Goal: Task Accomplishment & Management: Use online tool/utility

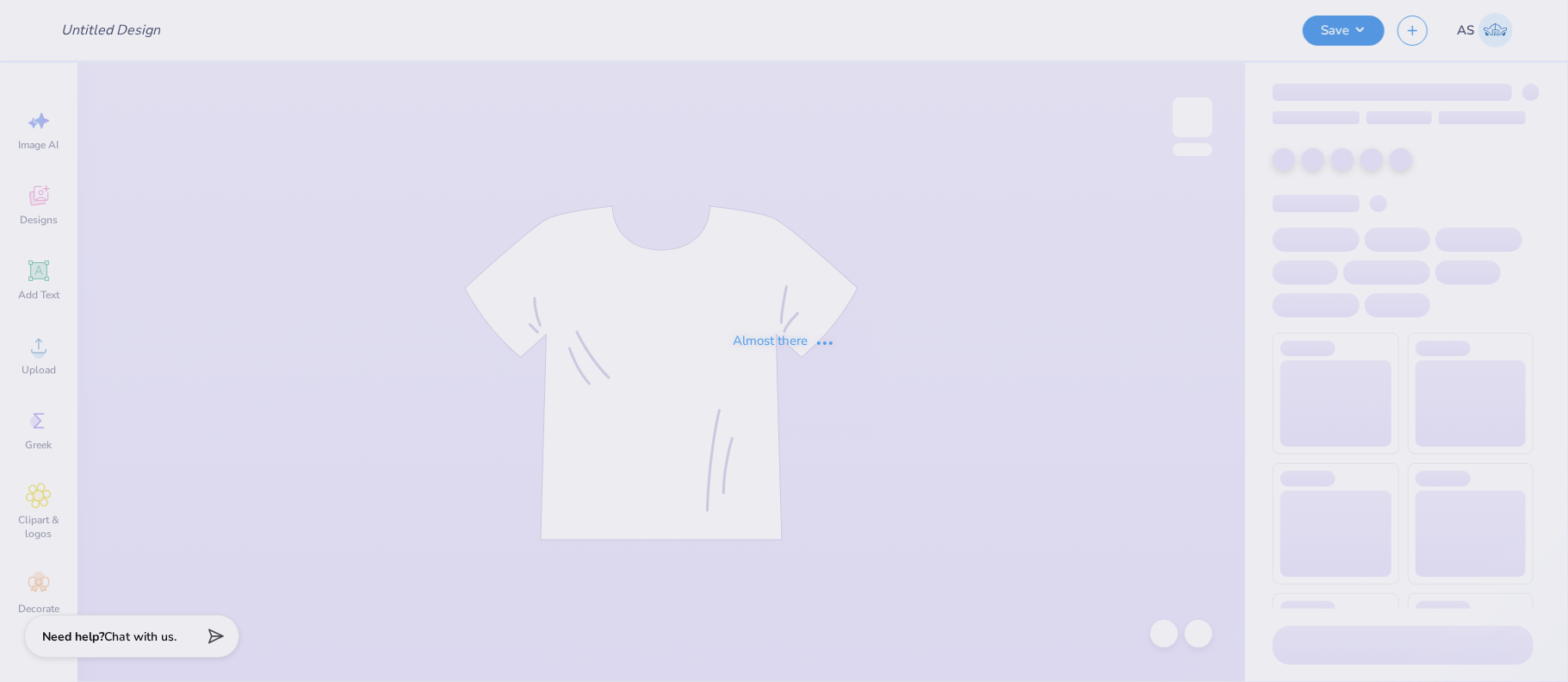
type input "AST Bid Merch 2025!"
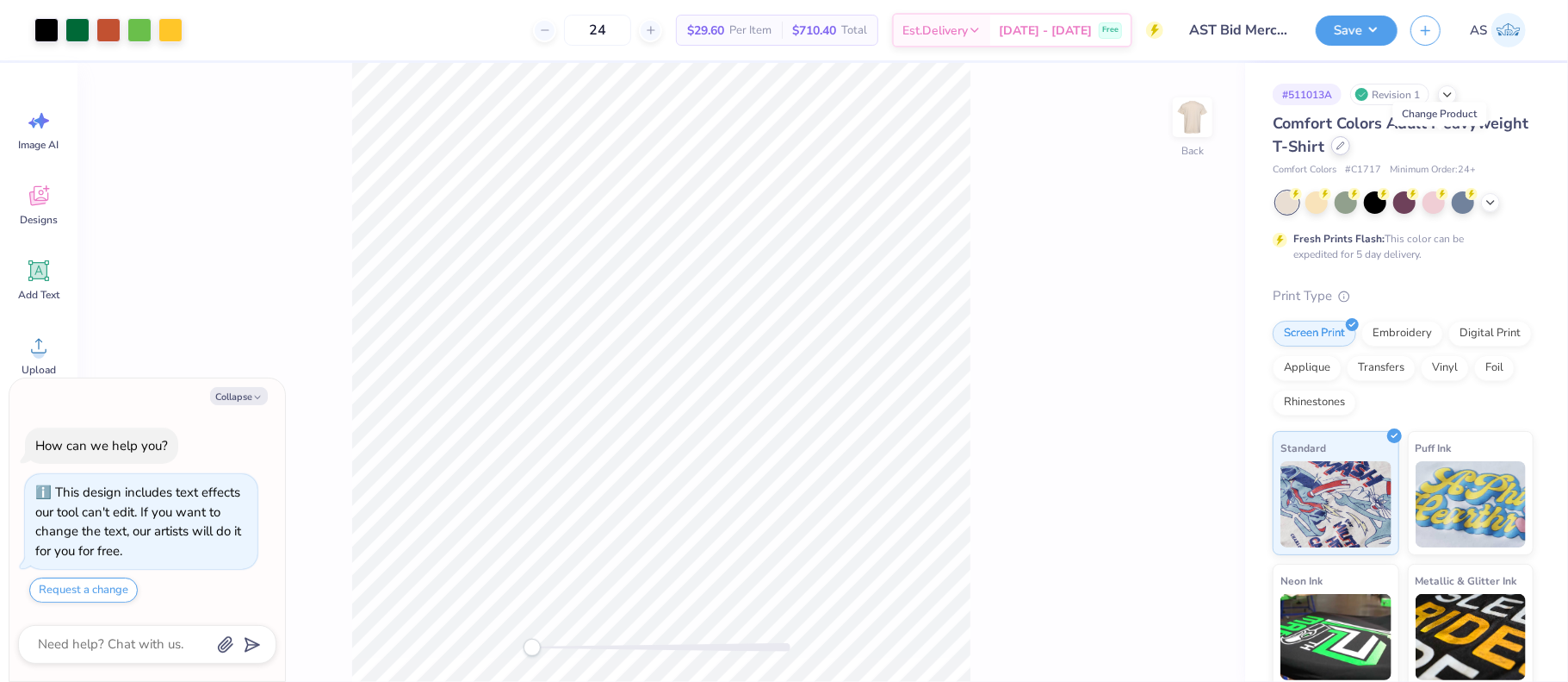
click at [1344, 142] on icon at bounding box center [1341, 145] width 7 height 7
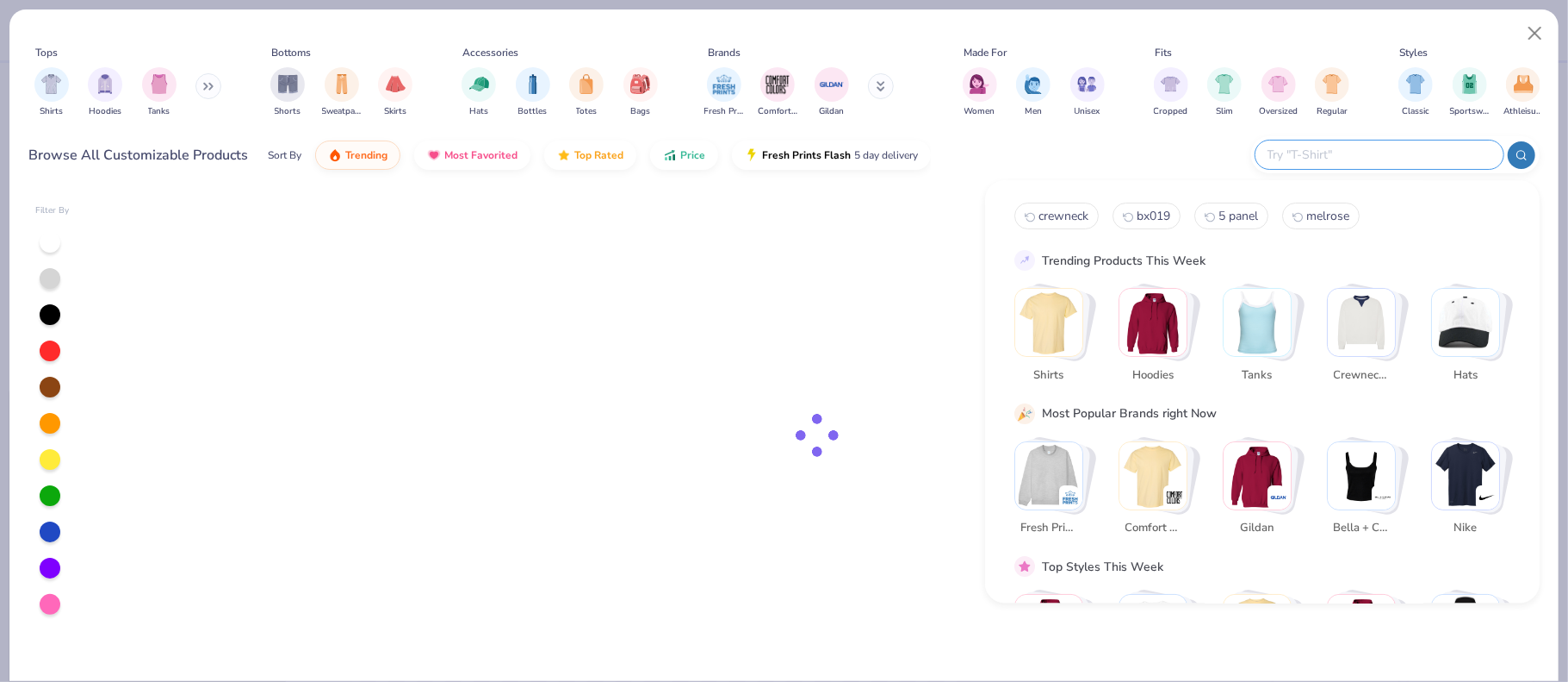
click at [1416, 146] on input "text" at bounding box center [1379, 154] width 226 height 20
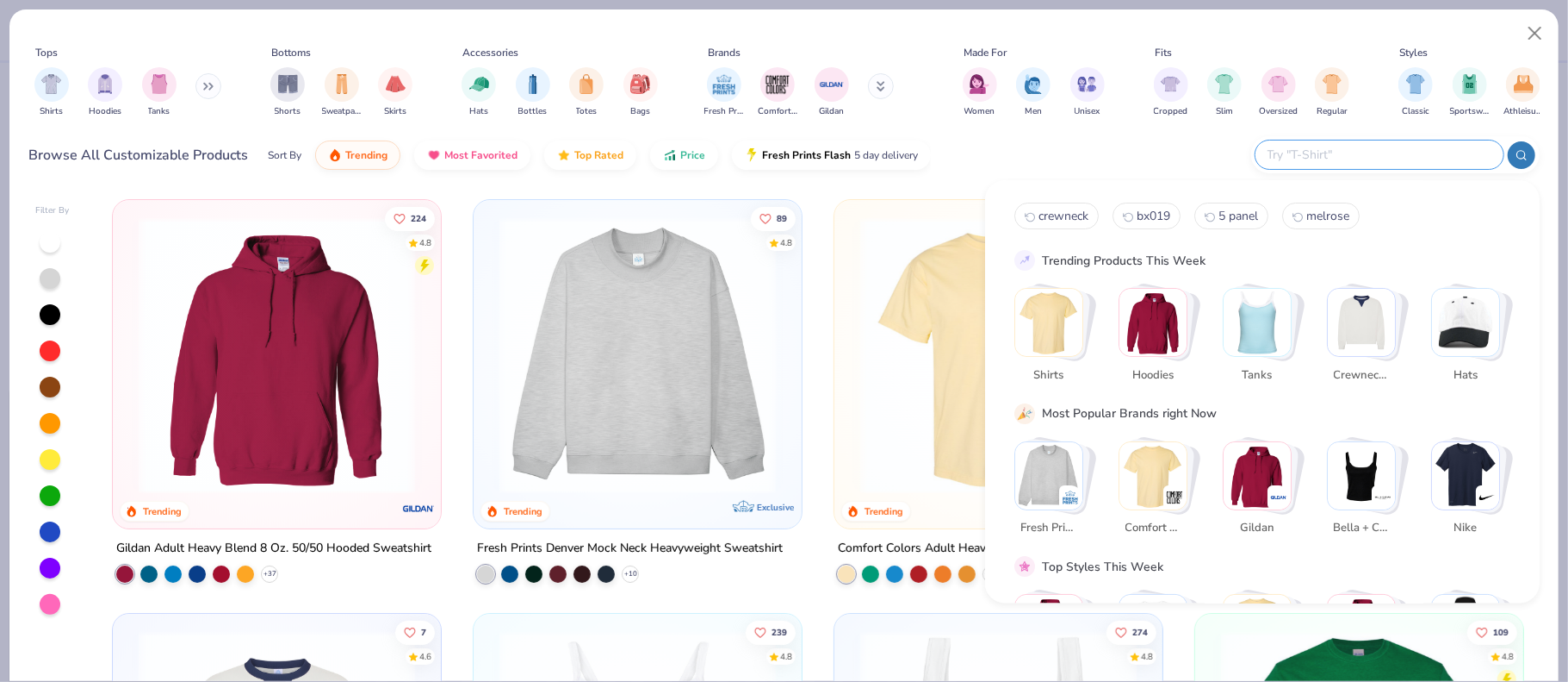
type textarea "x"
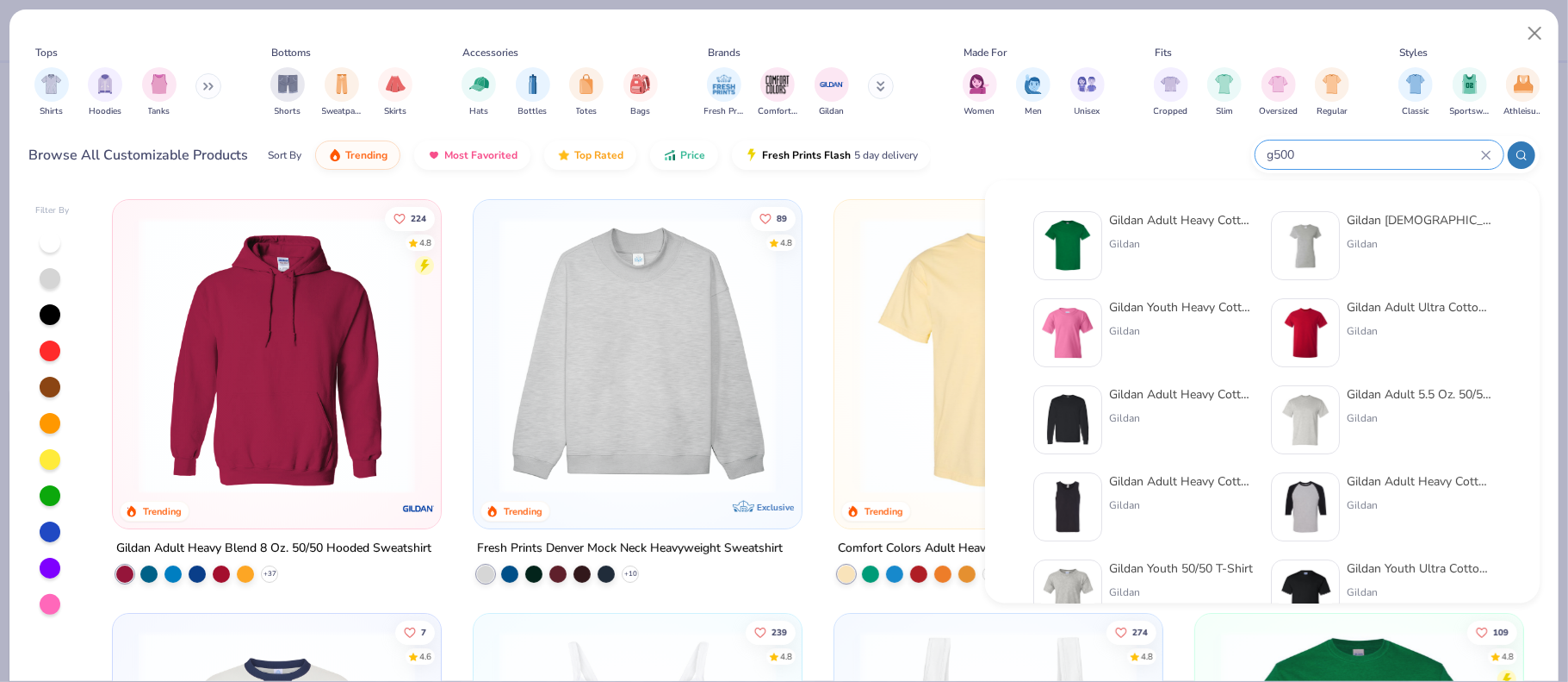
type input "g500"
click at [1171, 221] on div "Gildan Adult Heavy Cotton T-Shirt" at bounding box center [1182, 220] width 144 height 18
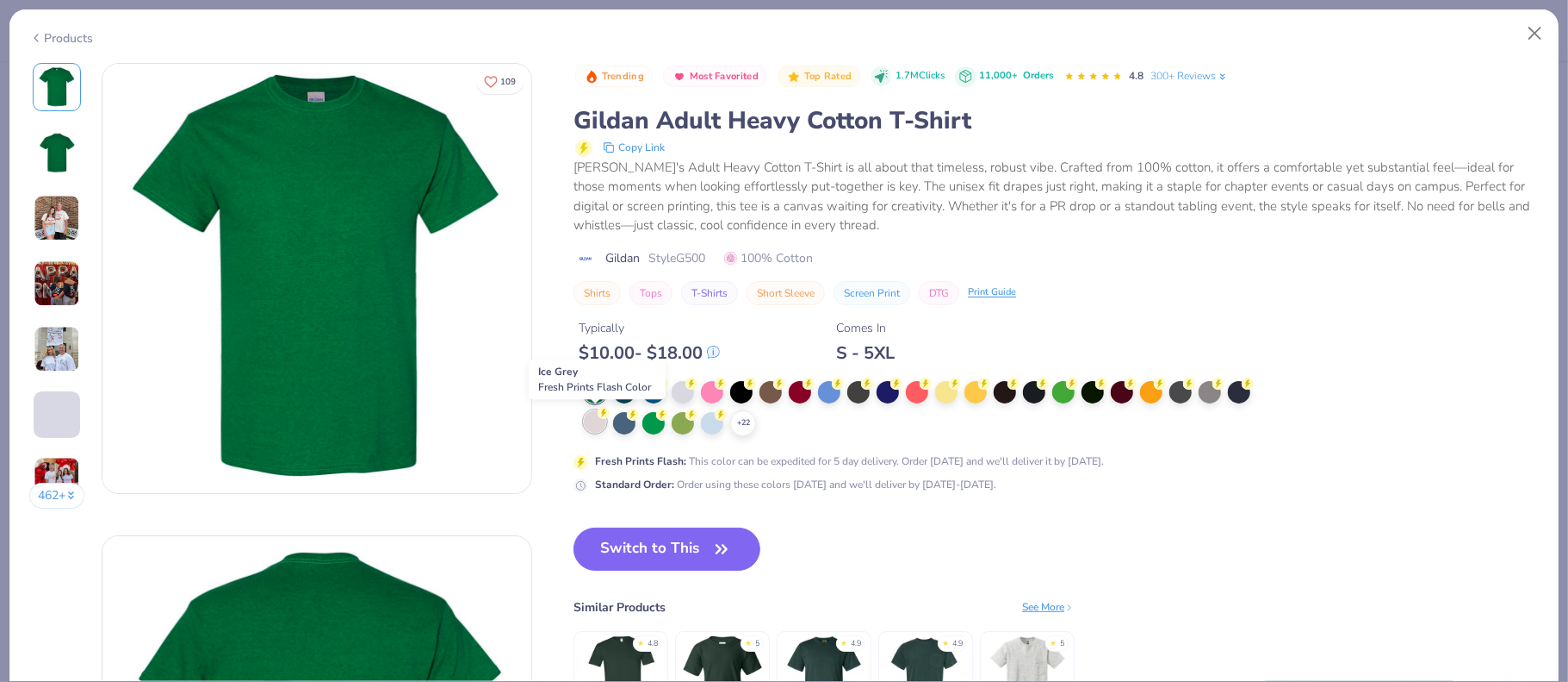
click at [599, 421] on div at bounding box center [595, 421] width 23 height 23
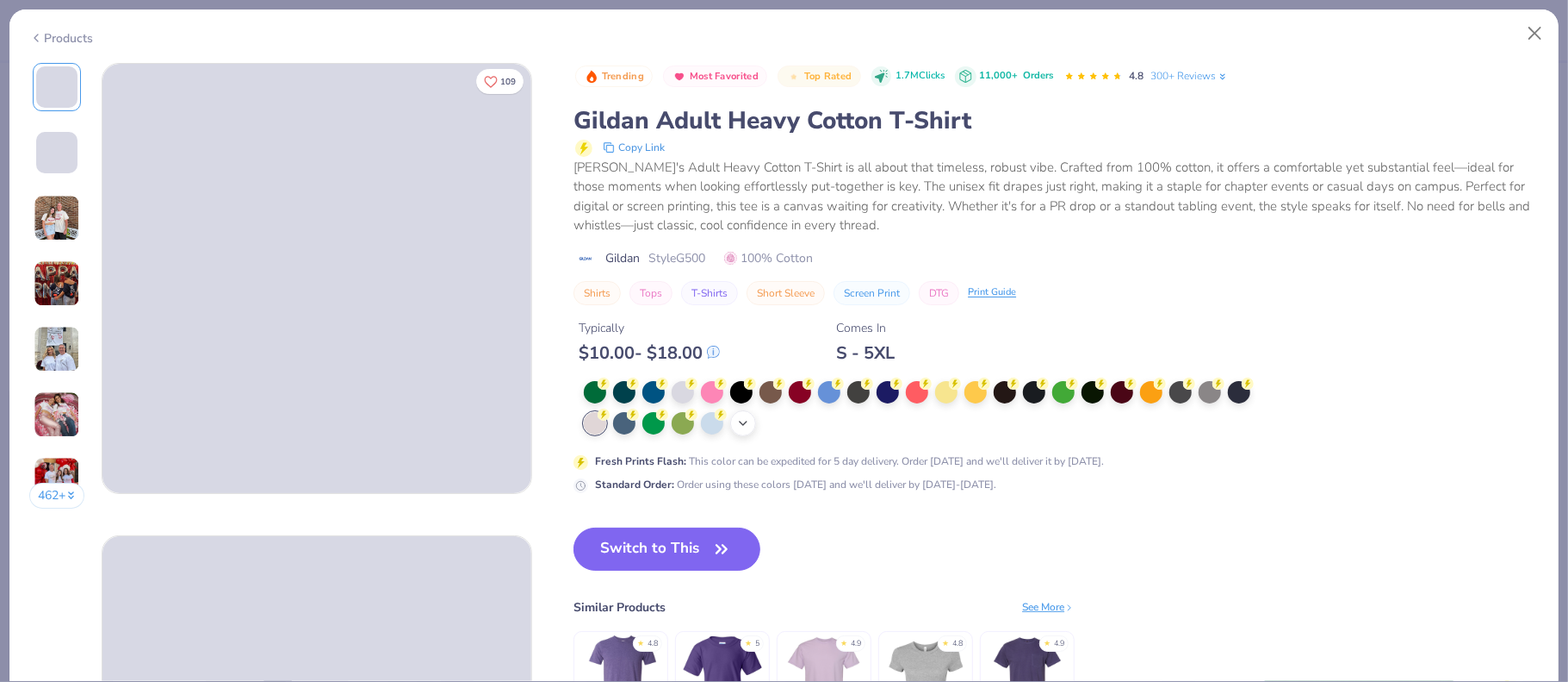
click at [747, 424] on icon at bounding box center [743, 423] width 14 height 14
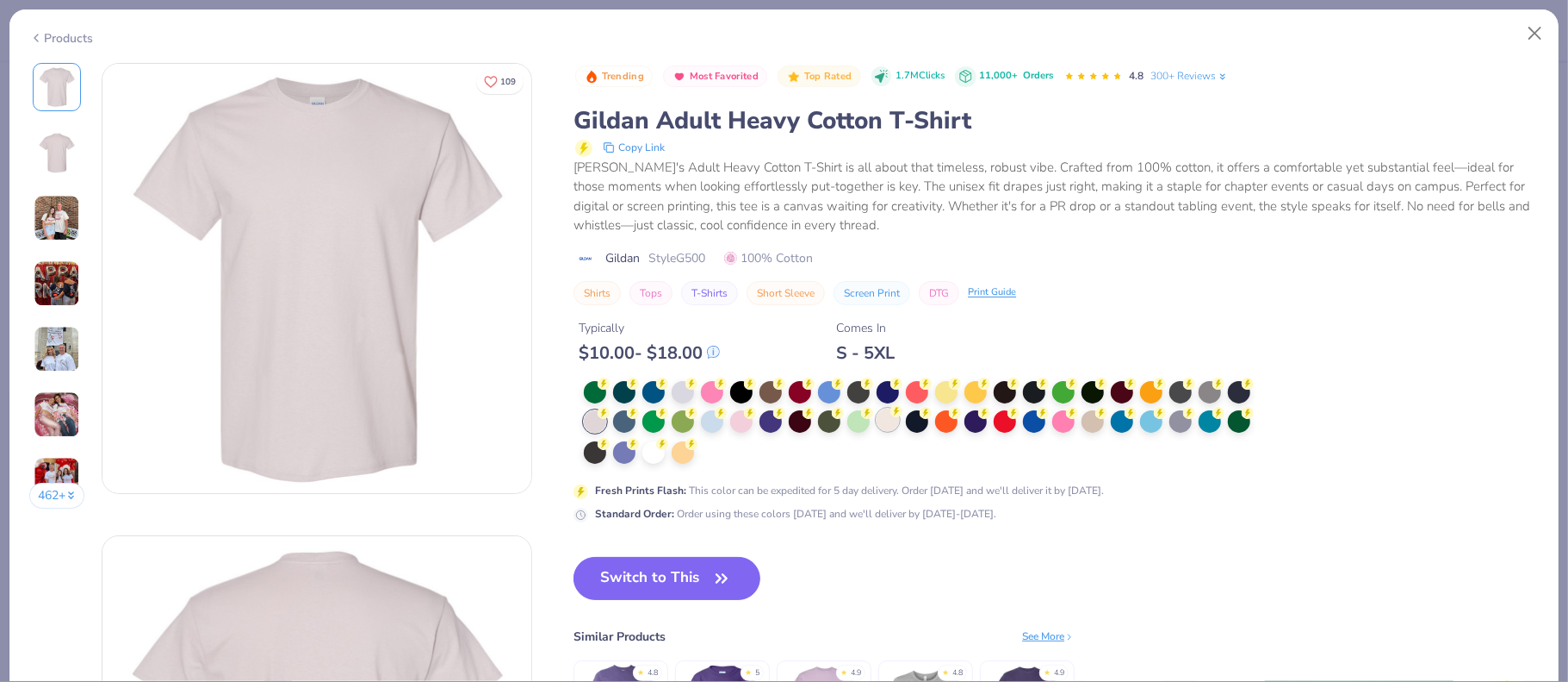
click at [886, 418] on div at bounding box center [887, 419] width 23 height 23
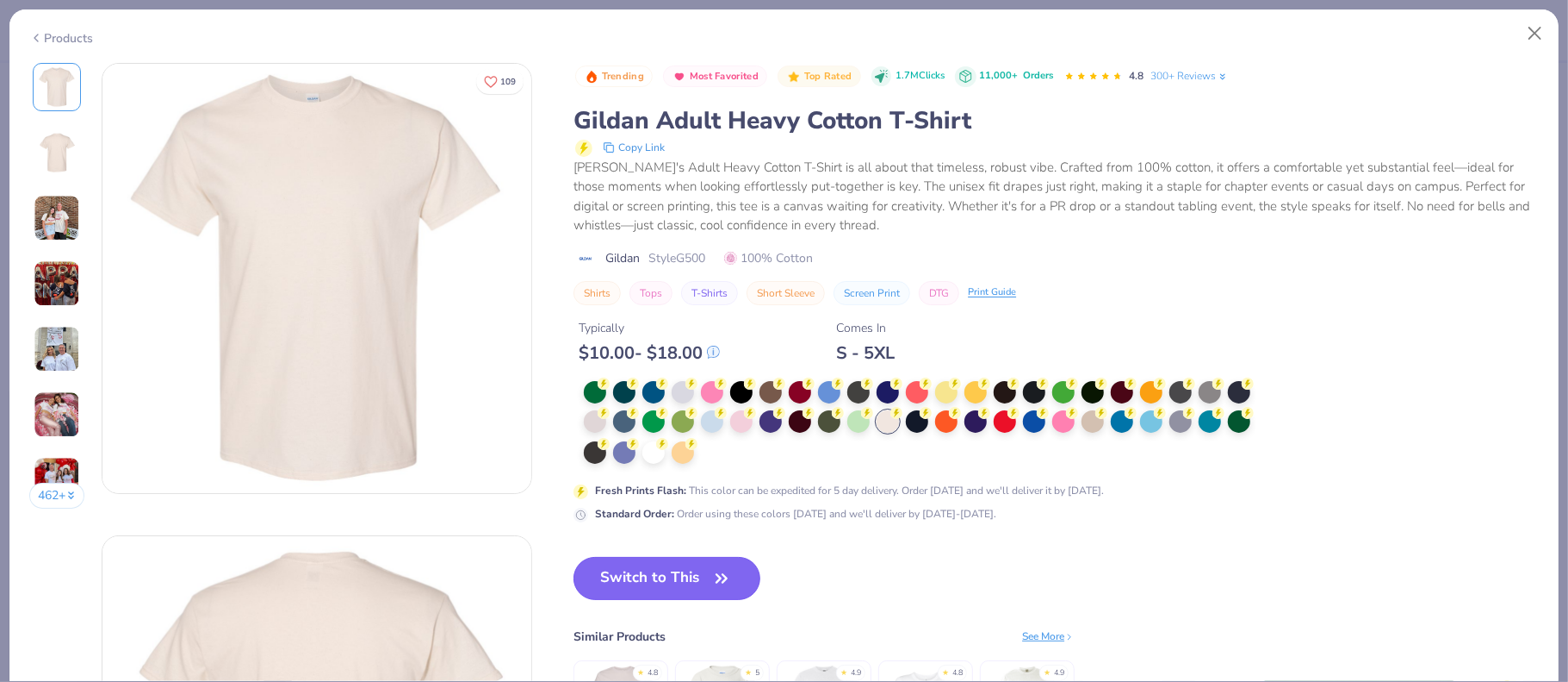
click at [656, 582] on button "Switch to This" at bounding box center [666, 578] width 187 height 43
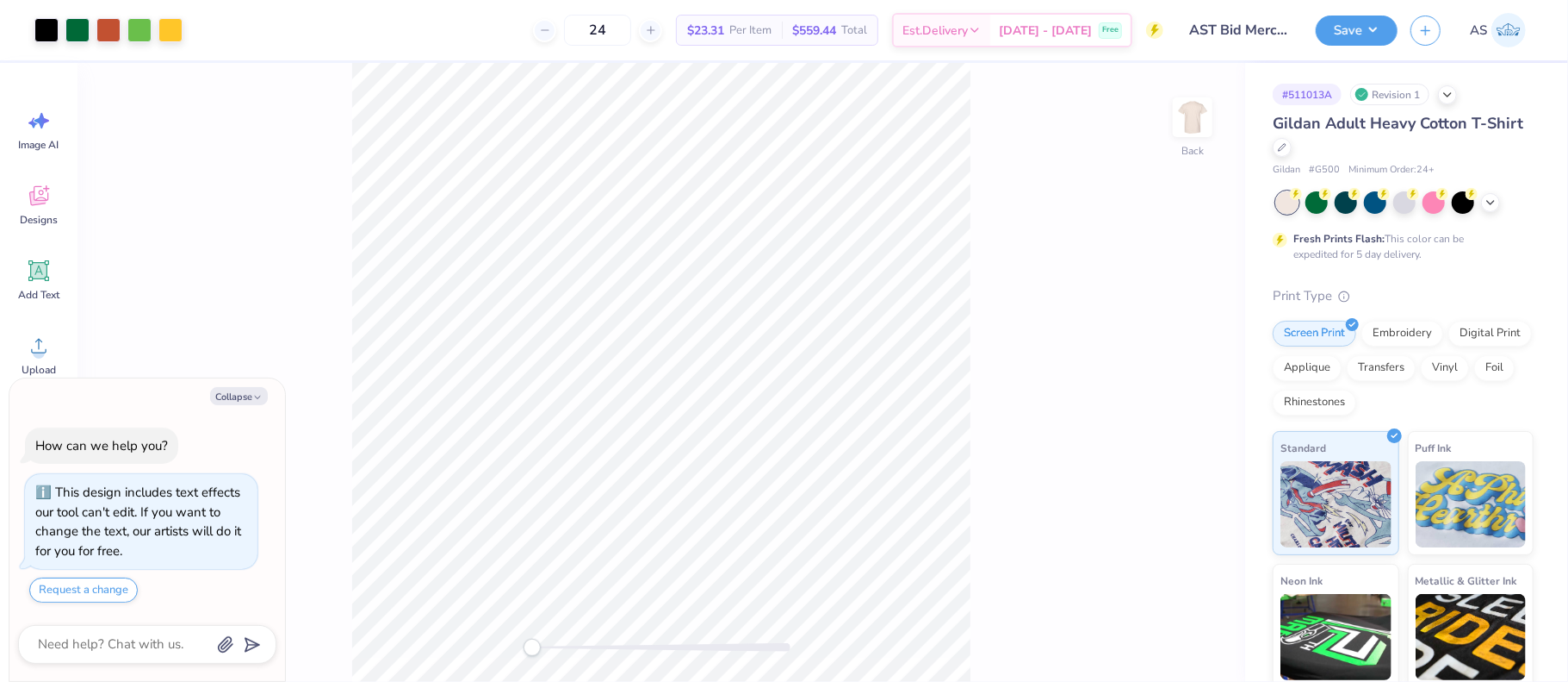
type textarea "x"
click at [1167, 366] on input "3.66" at bounding box center [1182, 369] width 62 height 24
type input "3"
type textarea "x"
type input "3.00"
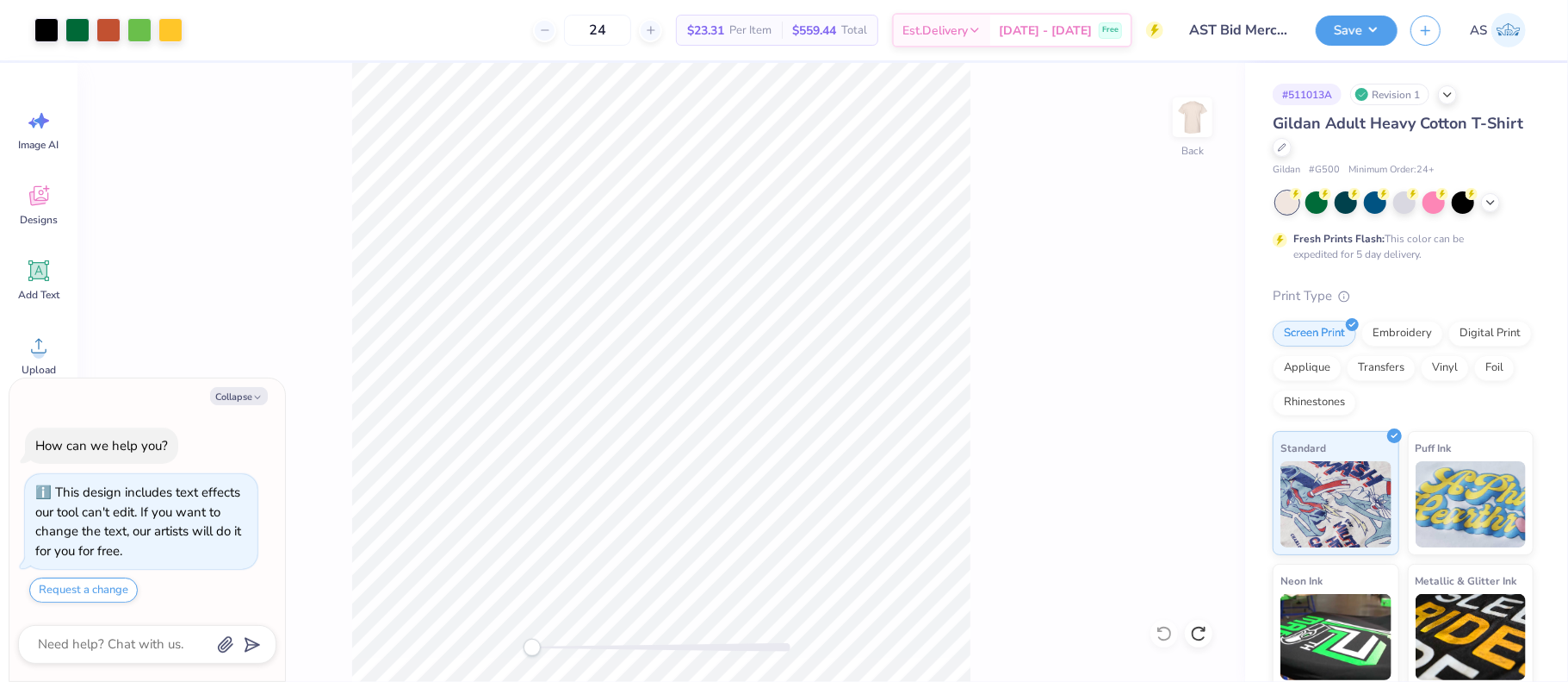
type textarea "x"
click at [1165, 353] on input "3.66" at bounding box center [1182, 355] width 62 height 24
type input "6"
type input "3"
type textarea "x"
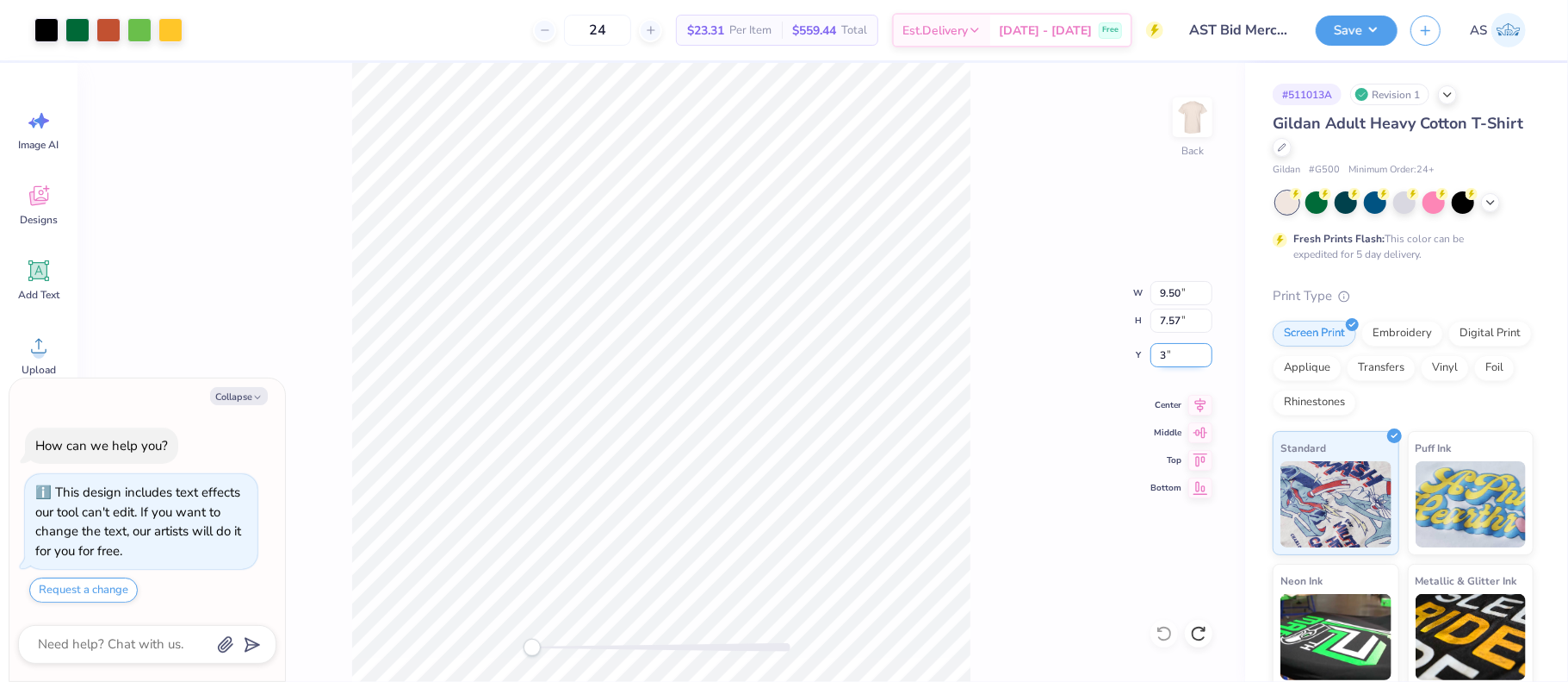
type input "3.00"
click at [1206, 401] on icon at bounding box center [1201, 402] width 24 height 21
click at [1365, 20] on button "Save" at bounding box center [1357, 27] width 82 height 30
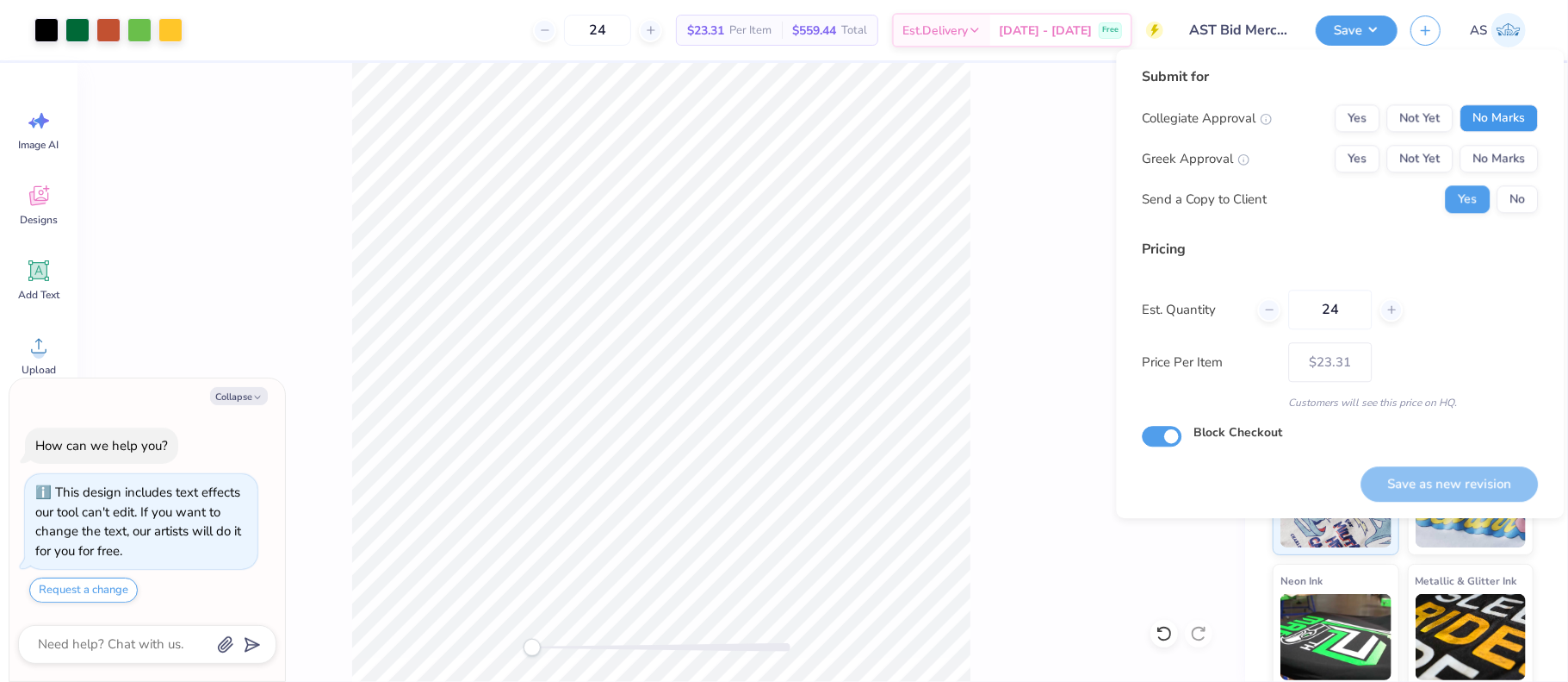
click at [1484, 119] on button "No Marks" at bounding box center [1498, 117] width 79 height 28
click at [1357, 166] on button "Yes" at bounding box center [1358, 158] width 45 height 28
type textarea "x"
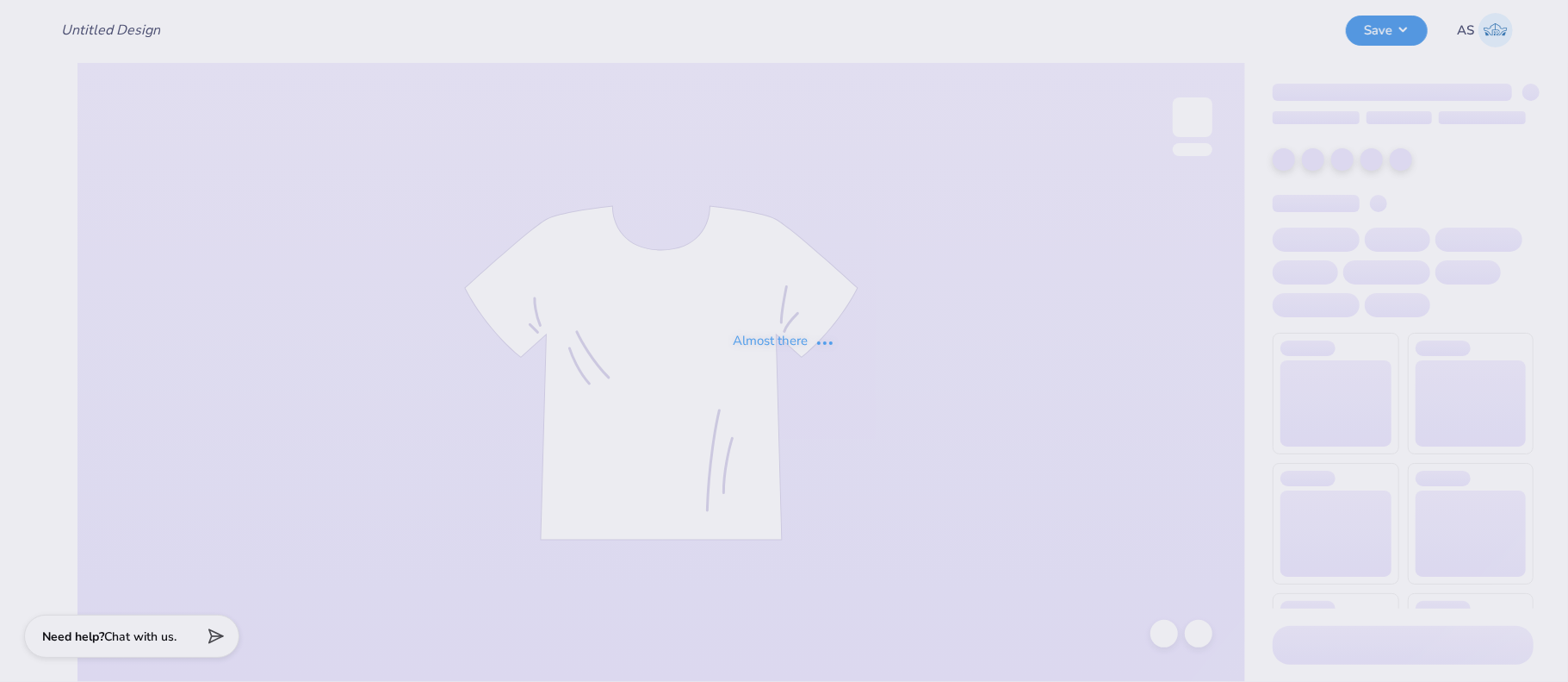
type input "AST Bid Merch 2025!"
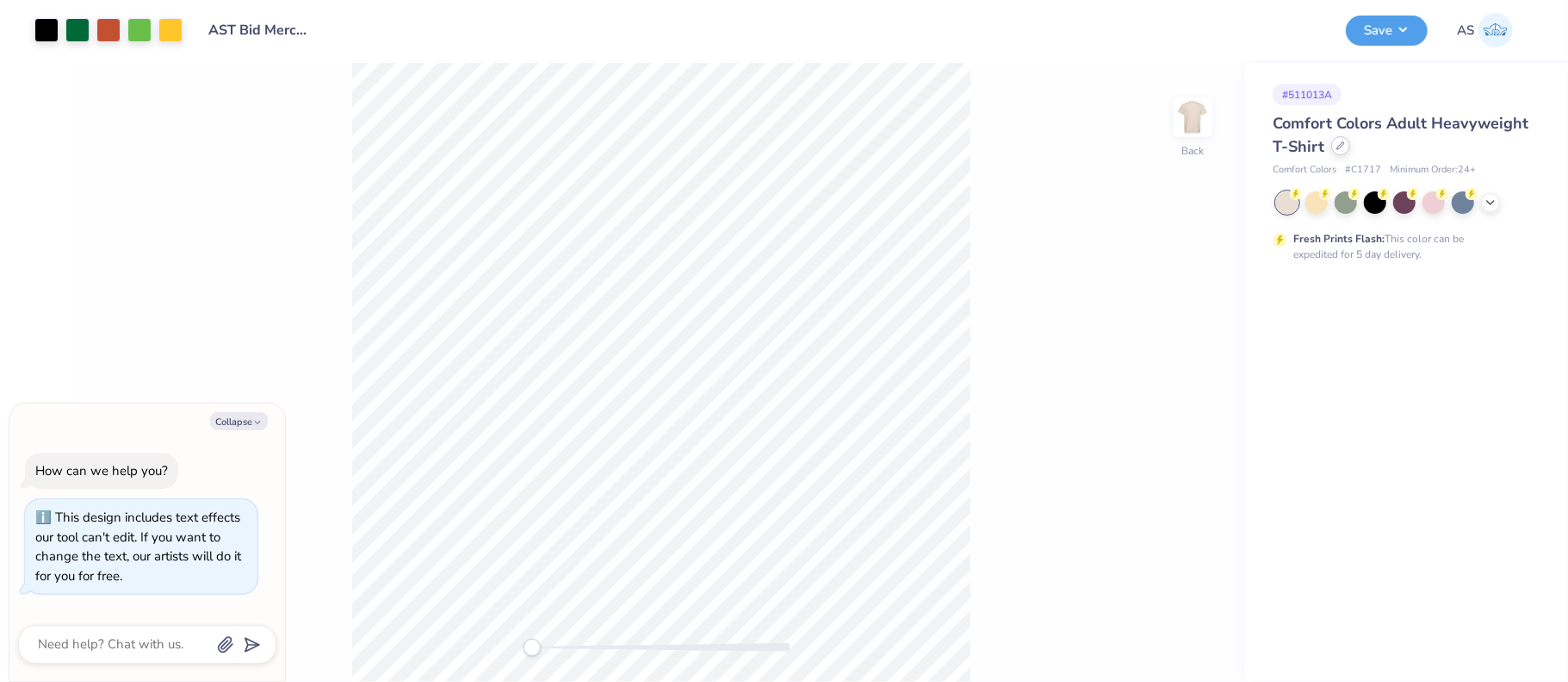
click at [1346, 146] on div at bounding box center [1341, 145] width 19 height 19
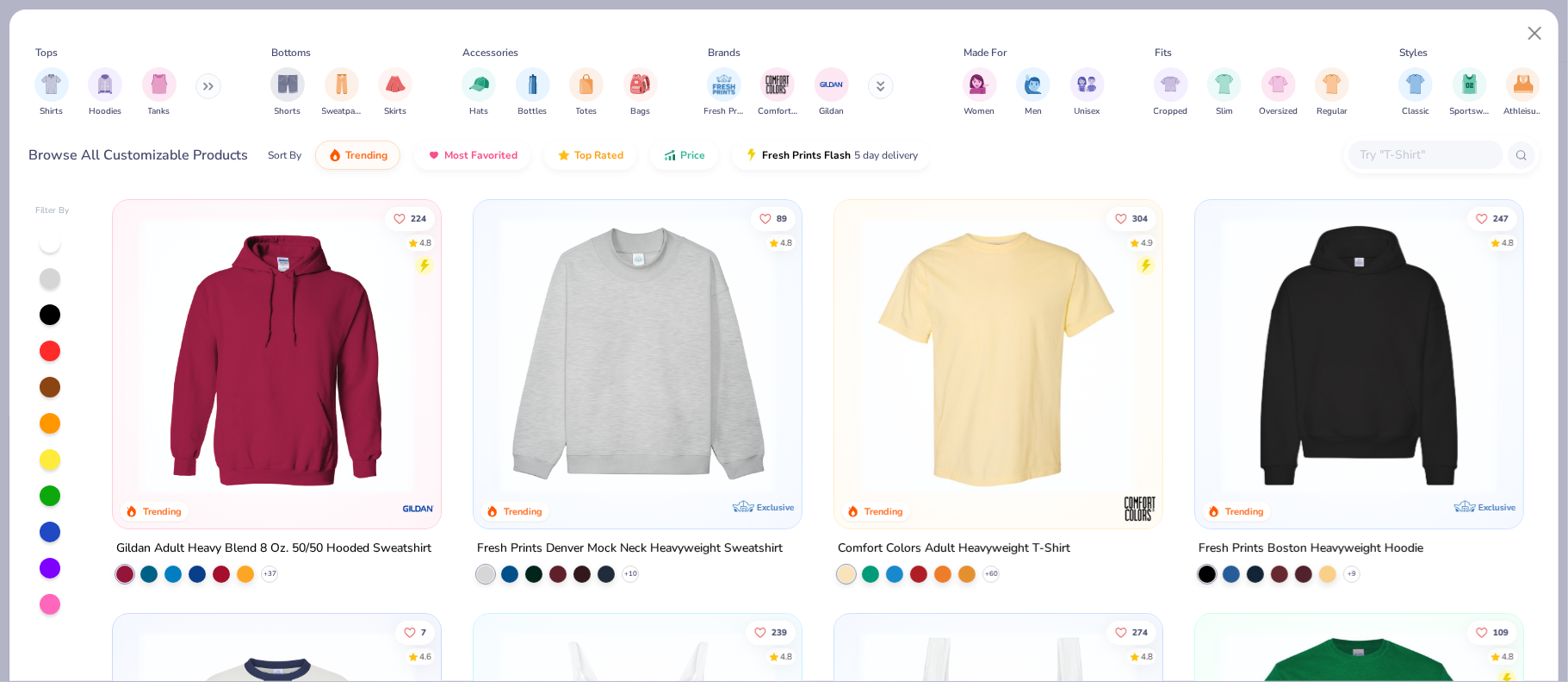
type textarea "x"
click at [1390, 156] on input "text" at bounding box center [1425, 154] width 133 height 20
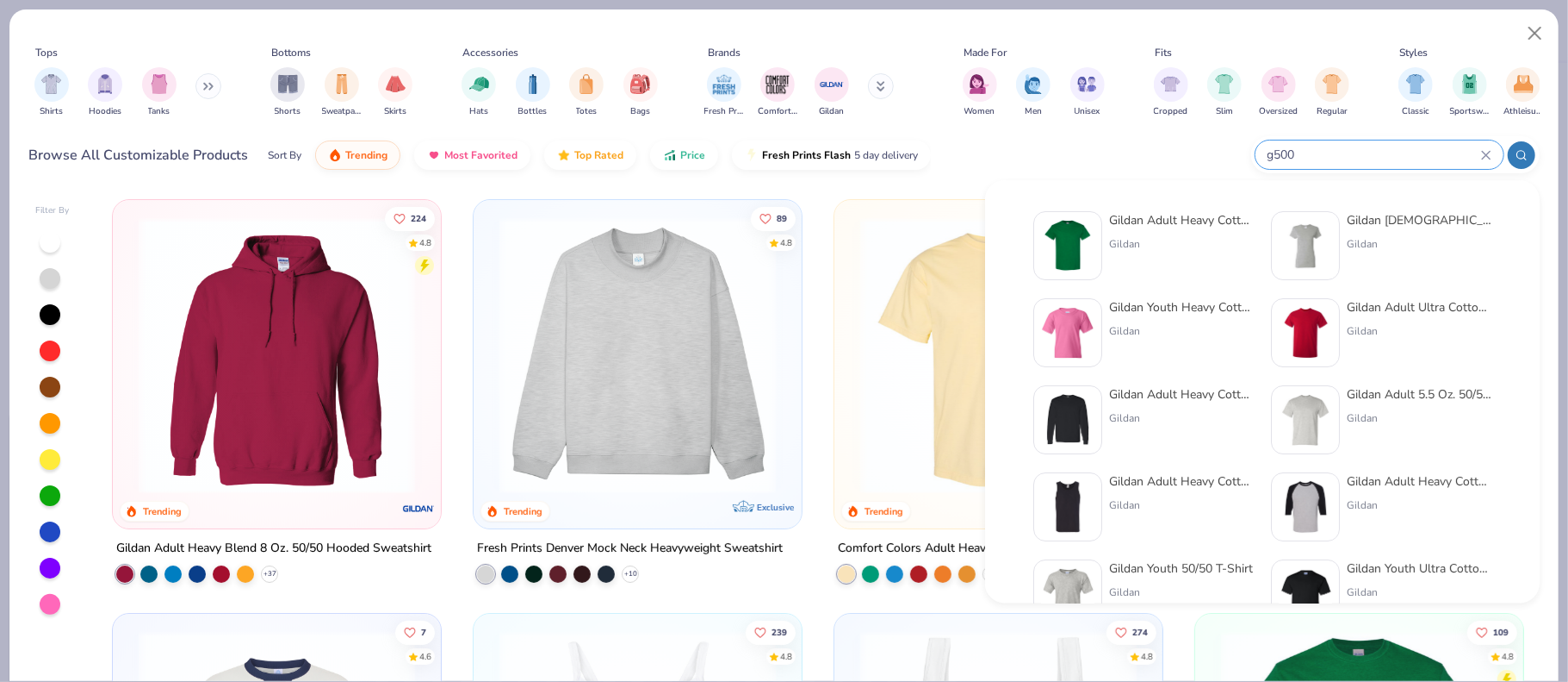
type input "g500"
click at [1077, 233] on img at bounding box center [1067, 245] width 53 height 53
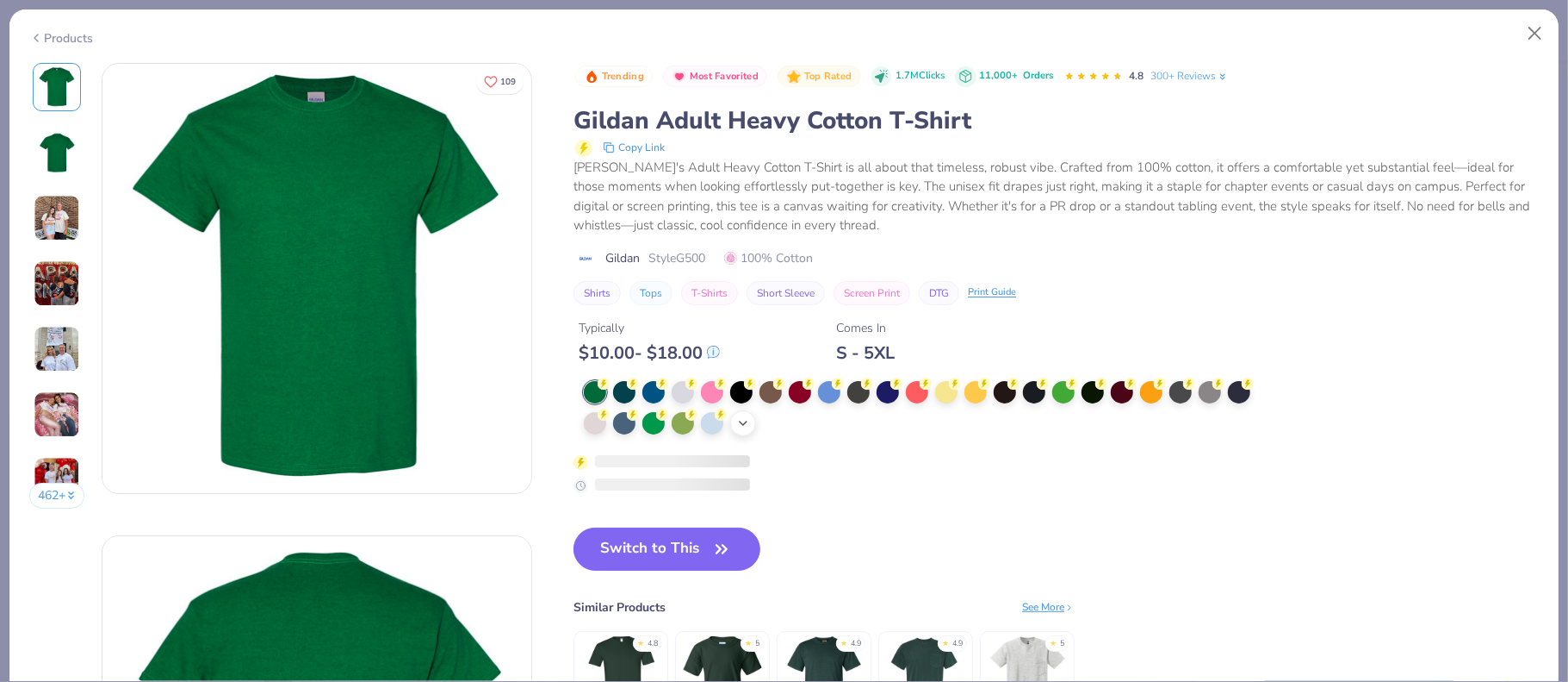
click at [738, 418] on icon at bounding box center [743, 423] width 14 height 14
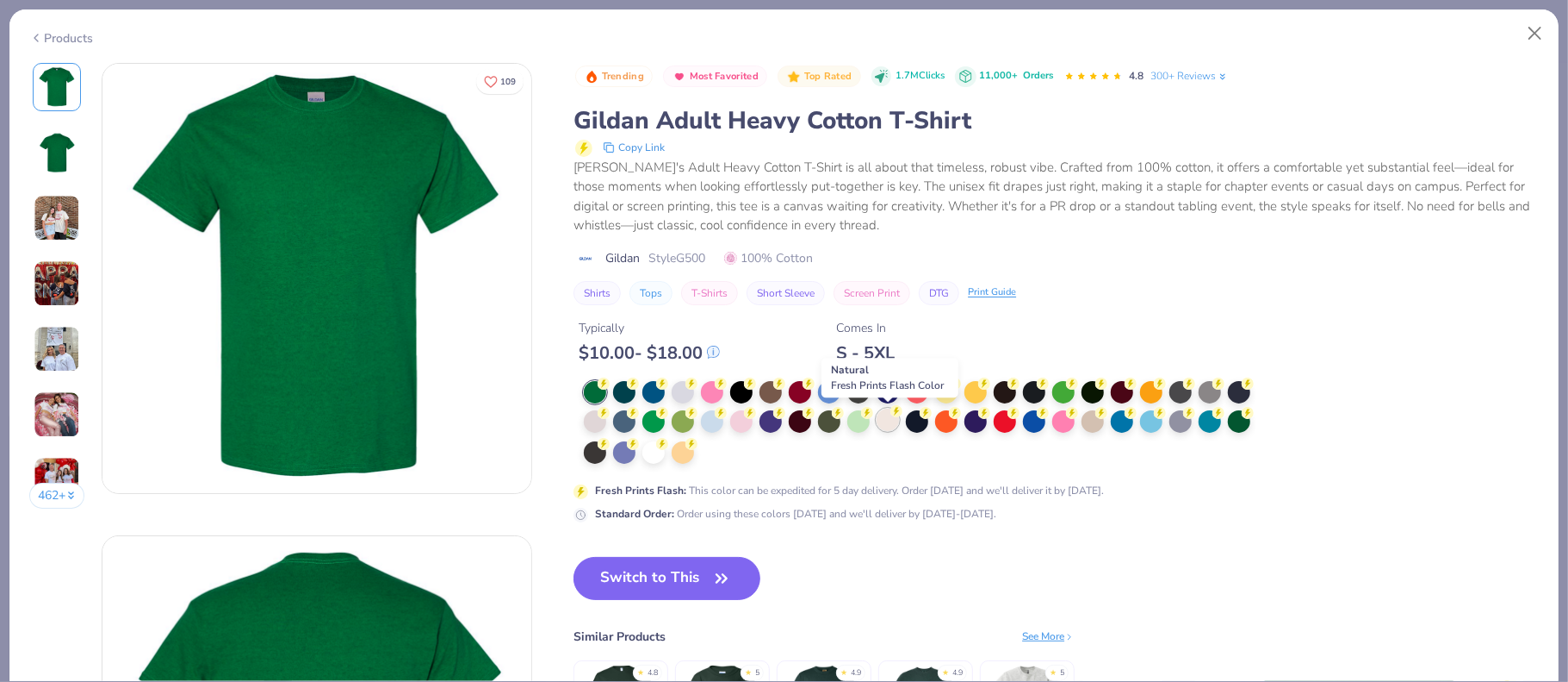
click at [889, 418] on div at bounding box center [887, 419] width 23 height 23
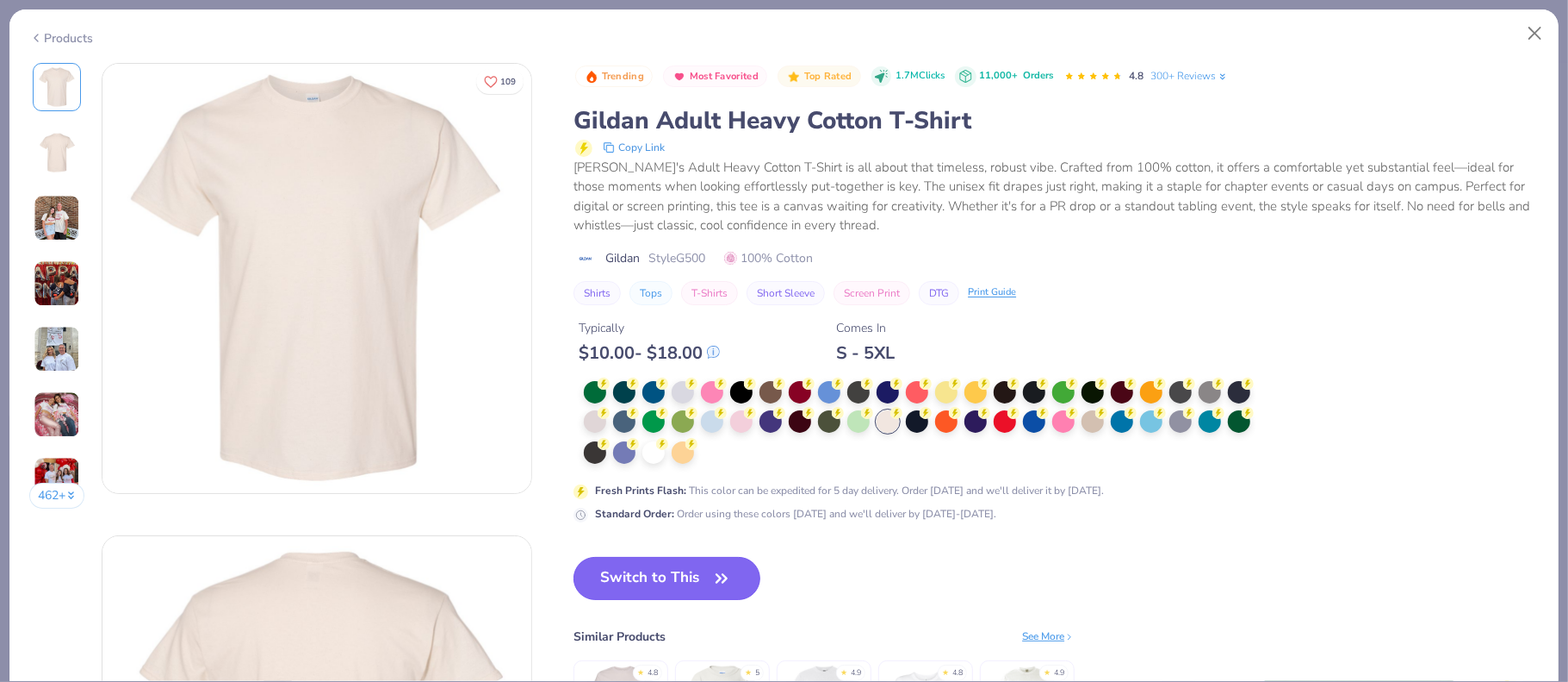
click at [662, 581] on button "Switch to This" at bounding box center [666, 578] width 187 height 43
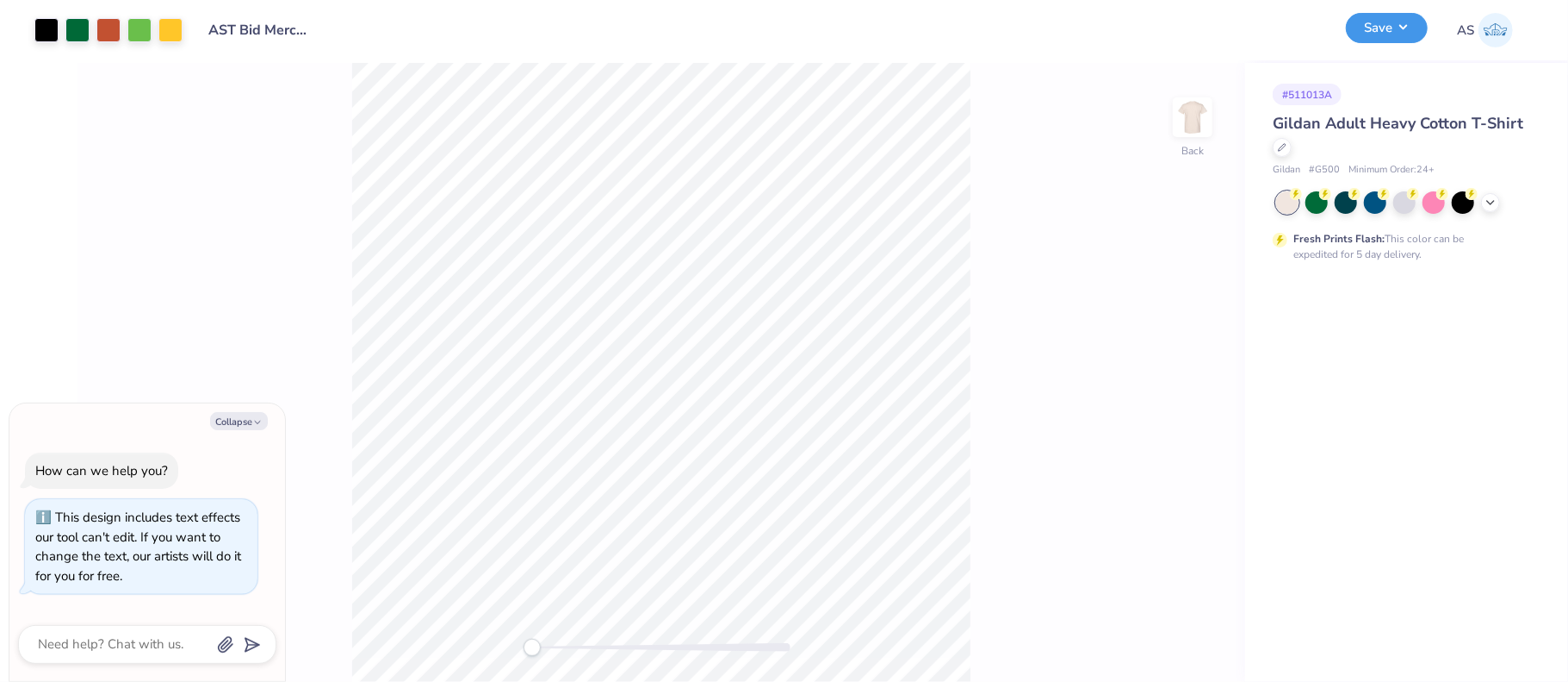
click at [1396, 20] on button "Save" at bounding box center [1387, 27] width 82 height 30
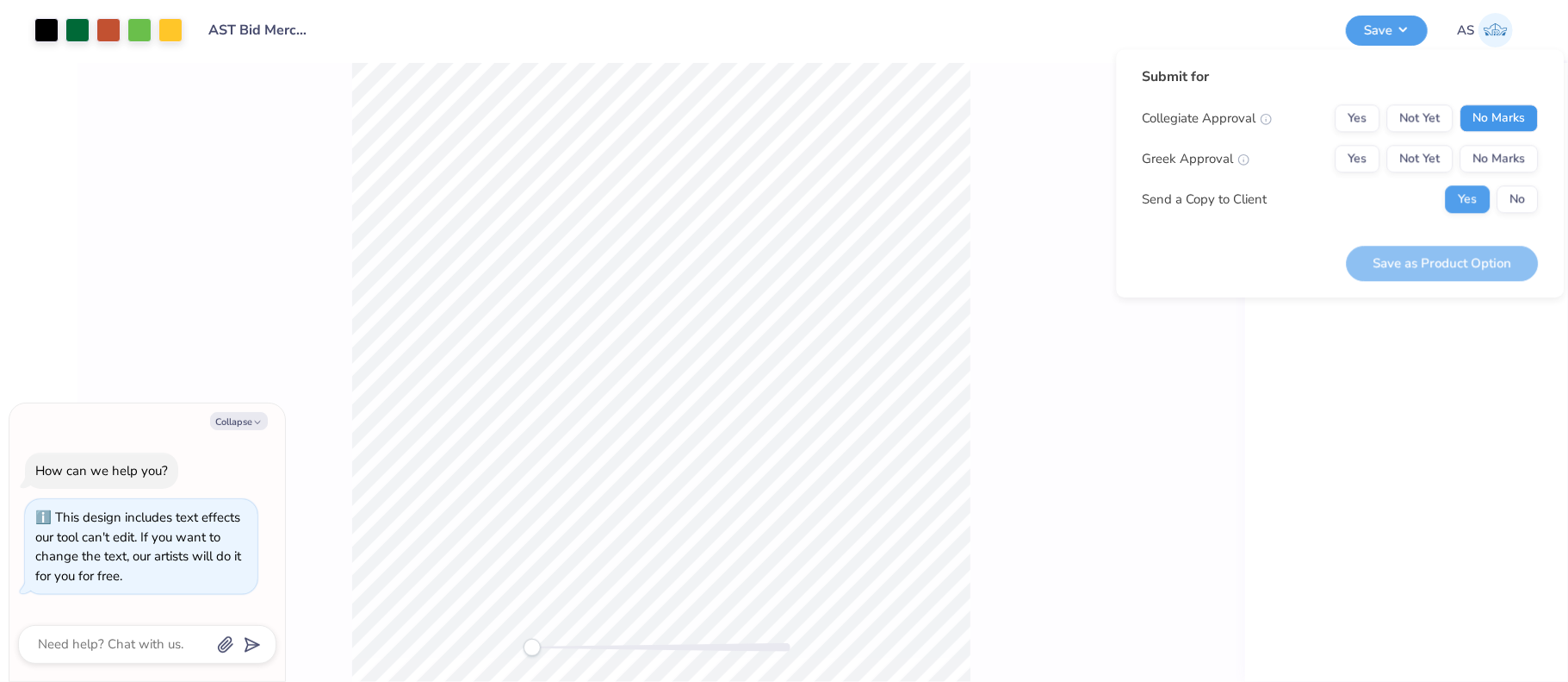
click at [1495, 114] on button "No Marks" at bounding box center [1498, 117] width 79 height 28
click at [1356, 172] on button "Yes" at bounding box center [1358, 158] width 45 height 28
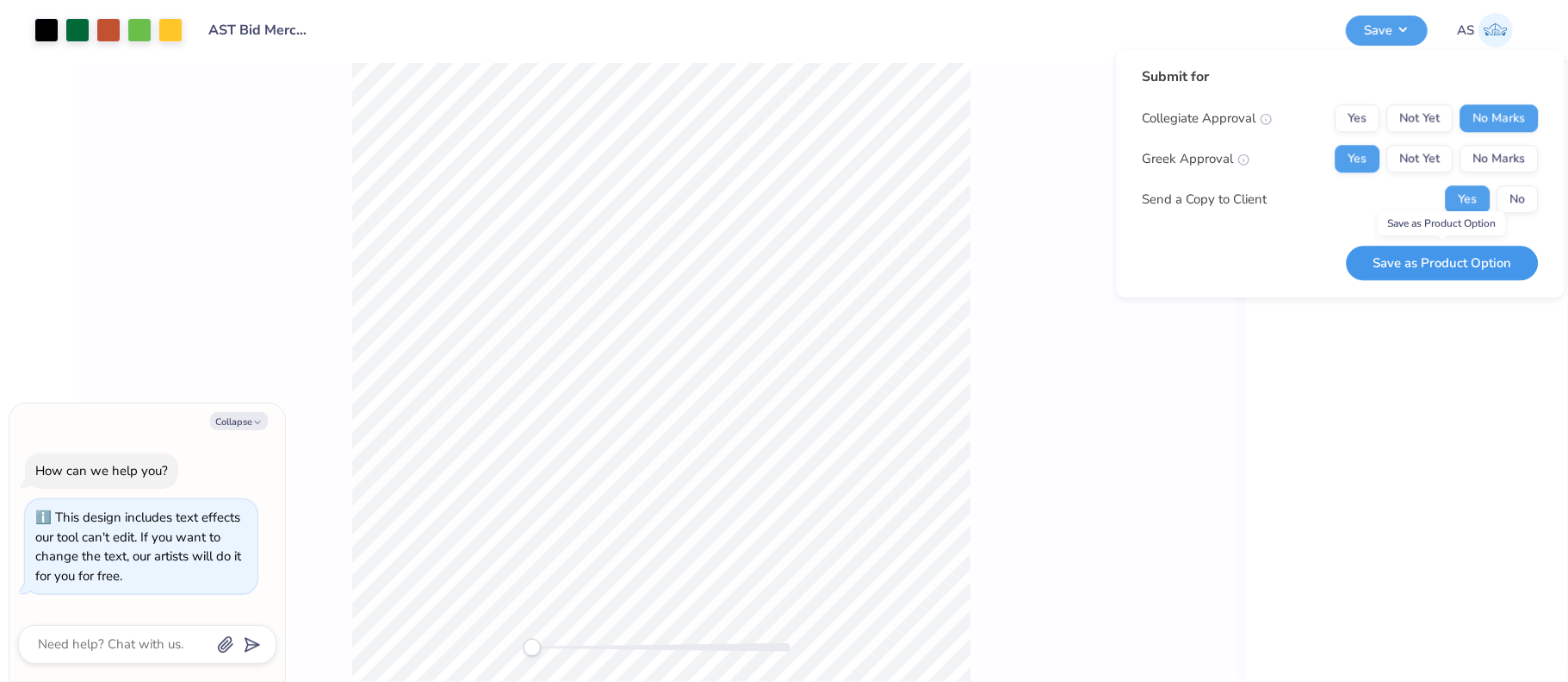
click at [1449, 262] on button "Save as Product Option" at bounding box center [1442, 263] width 192 height 35
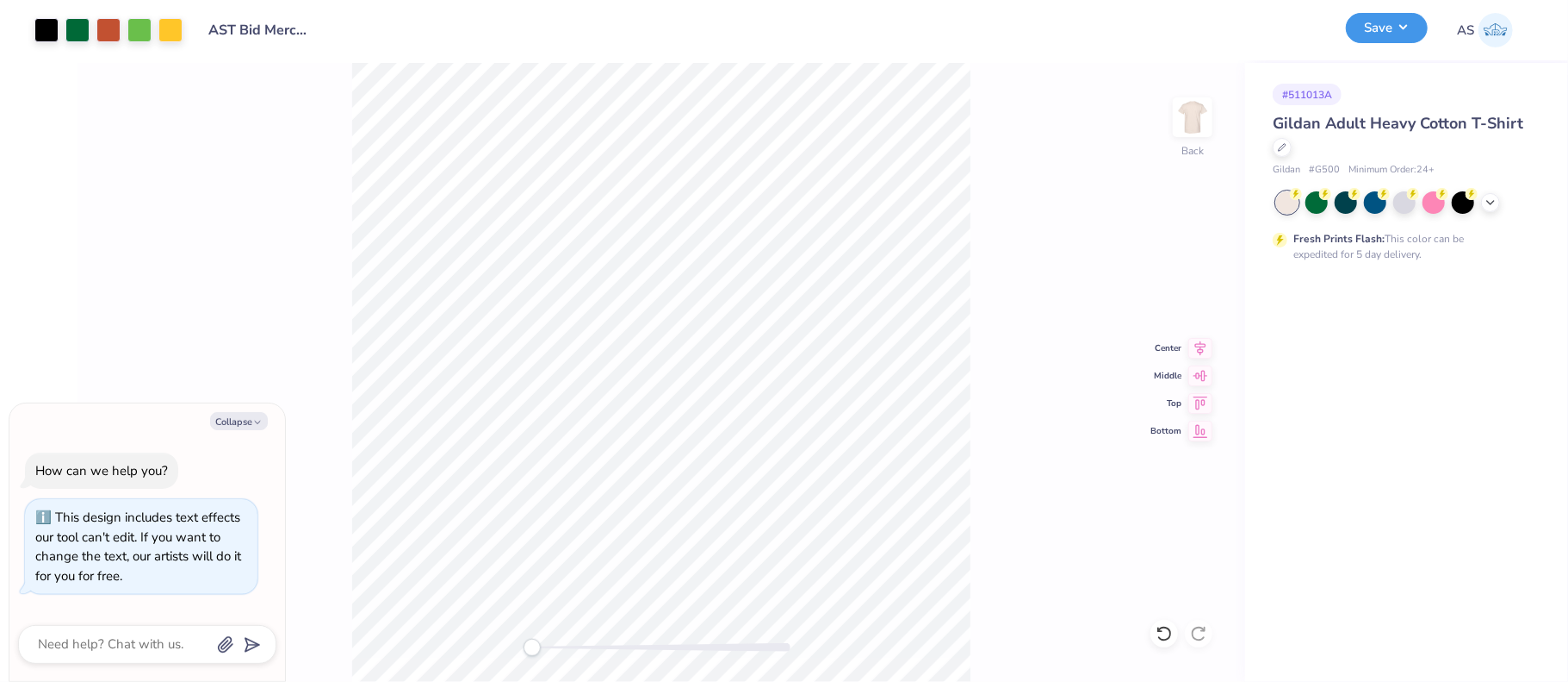
click at [1405, 33] on button "Save" at bounding box center [1387, 27] width 82 height 30
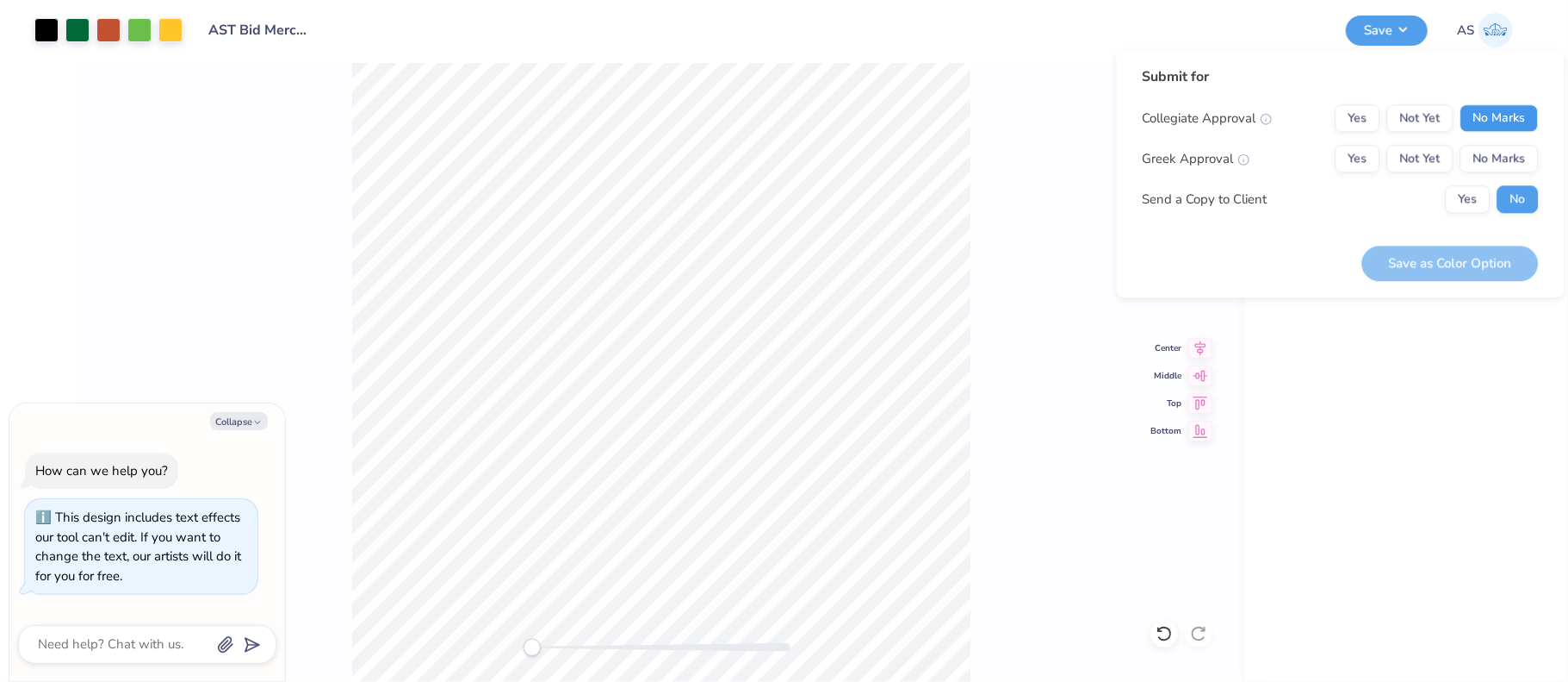
click at [1493, 123] on button "No Marks" at bounding box center [1498, 117] width 79 height 28
click at [1364, 163] on button "Yes" at bounding box center [1358, 158] width 45 height 28
click at [1443, 264] on button "Save as Color Option" at bounding box center [1450, 263] width 177 height 35
type textarea "x"
